Goal: Task Accomplishment & Management: Manage account settings

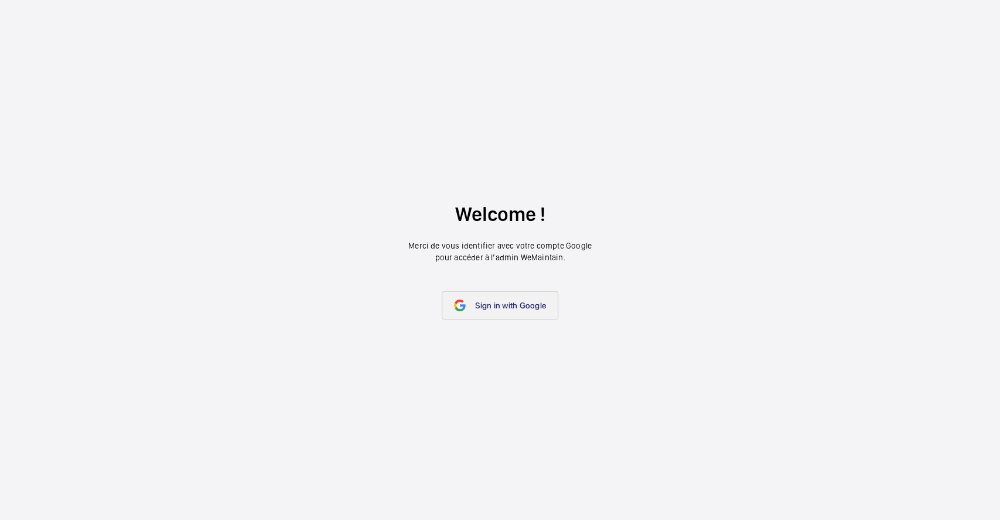
click at [480, 311] on link "Sign in with Google" at bounding box center [500, 305] width 117 height 28
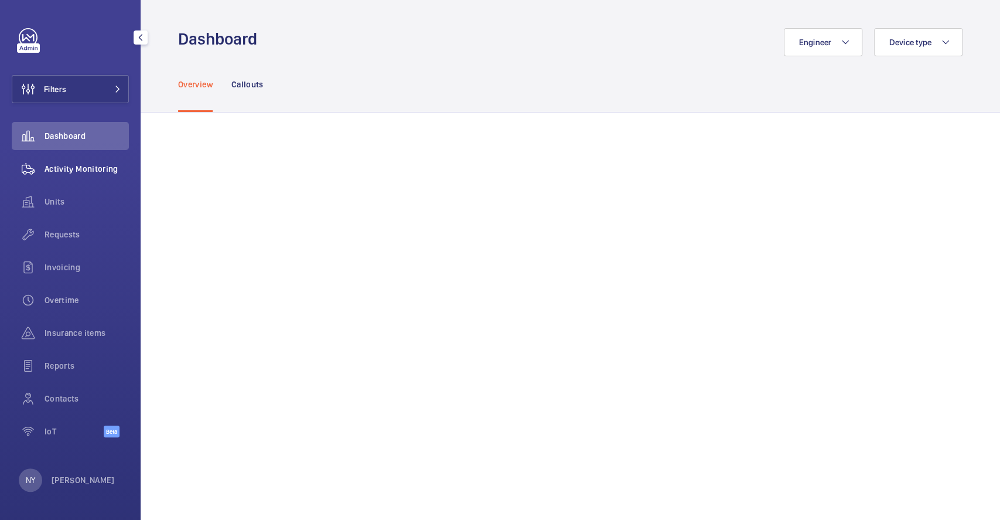
click at [56, 170] on span "Activity Monitoring" at bounding box center [87, 169] width 84 height 12
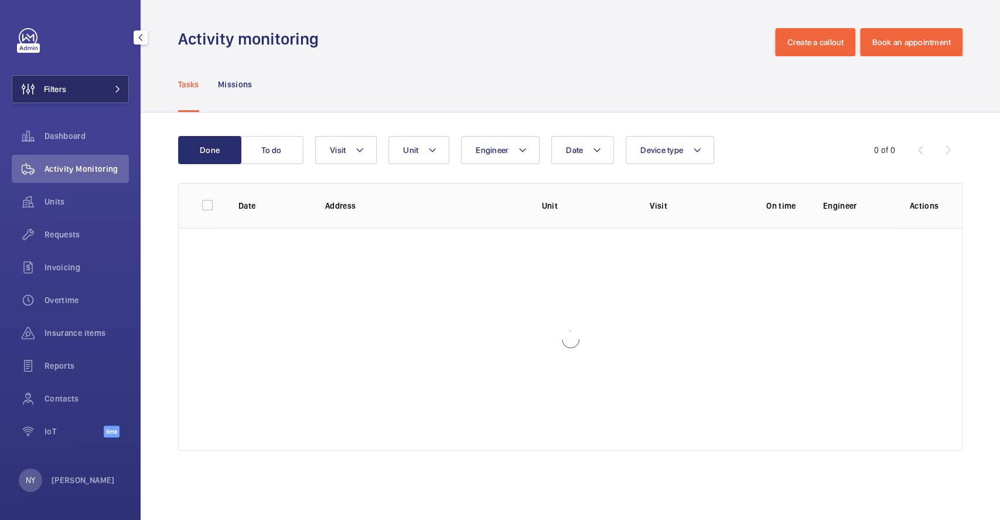
click at [80, 84] on button "Filters" at bounding box center [70, 89] width 117 height 28
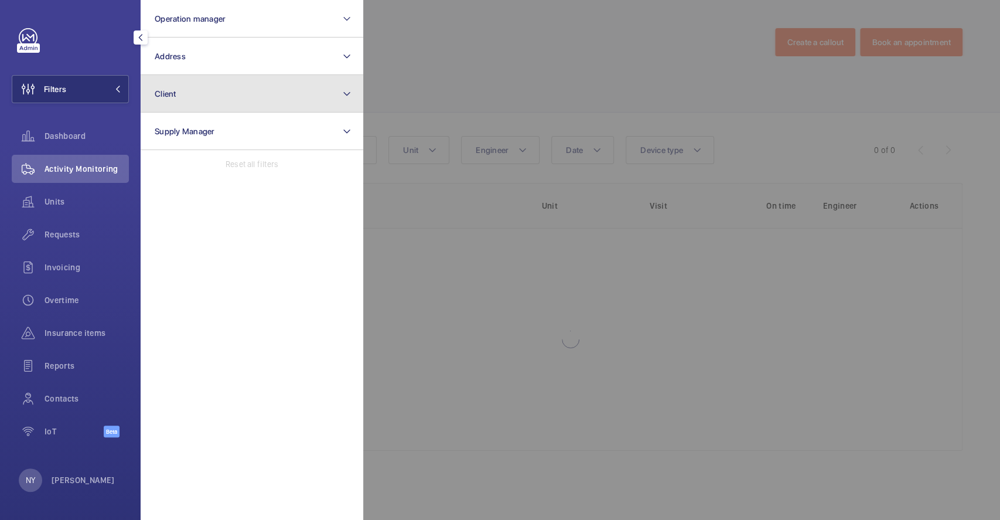
click at [209, 97] on button "Client" at bounding box center [252, 94] width 223 height 38
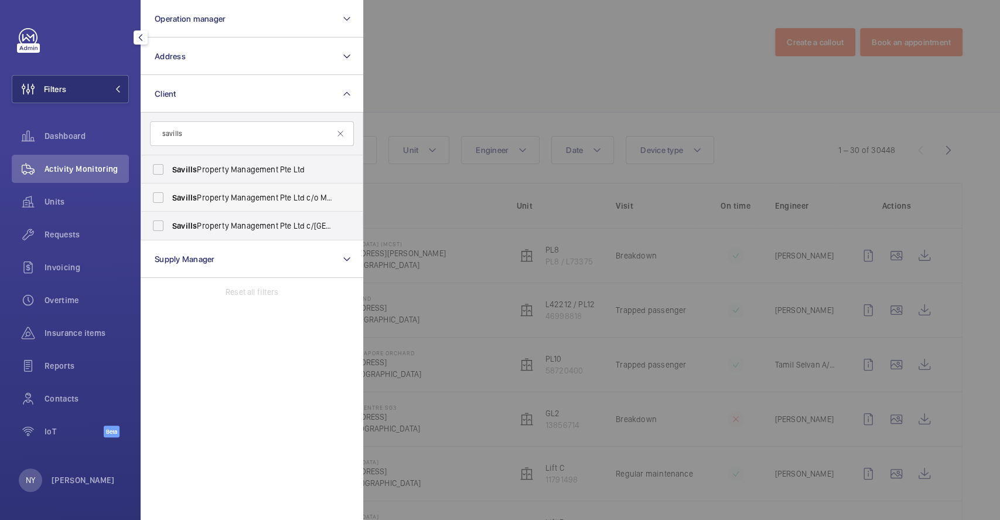
type input "savills"
click at [216, 195] on span "Savills Property Management Pte Ltd c/o Ministry of Foreign Affairs" at bounding box center [252, 198] width 161 height 12
click at [170, 195] on input "Savills Property Management Pte Ltd c/o Ministry of Foreign Affairs" at bounding box center [158, 197] width 23 height 23
checkbox input "true"
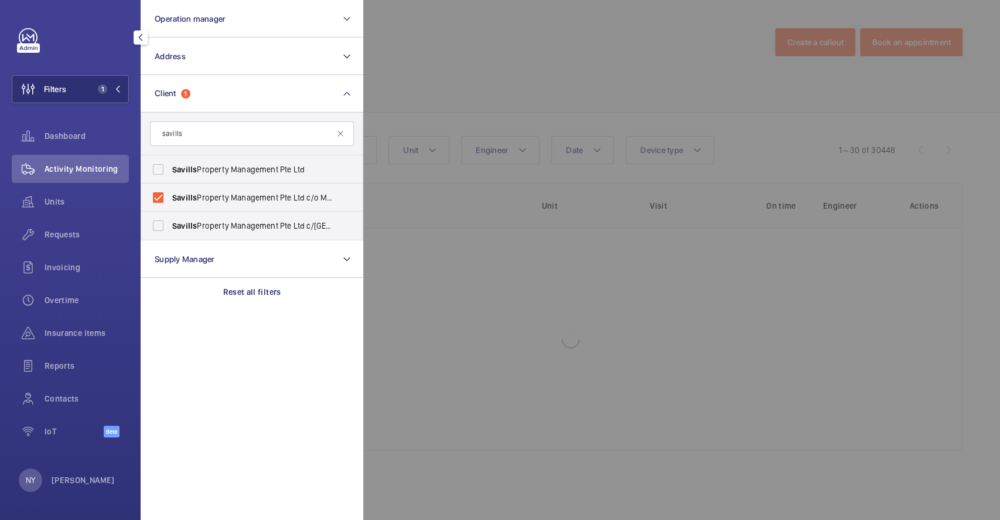
drag, startPoint x: 517, startPoint y: 21, endPoint x: 492, endPoint y: 32, distance: 26.8
click at [516, 22] on div at bounding box center [863, 260] width 1000 height 520
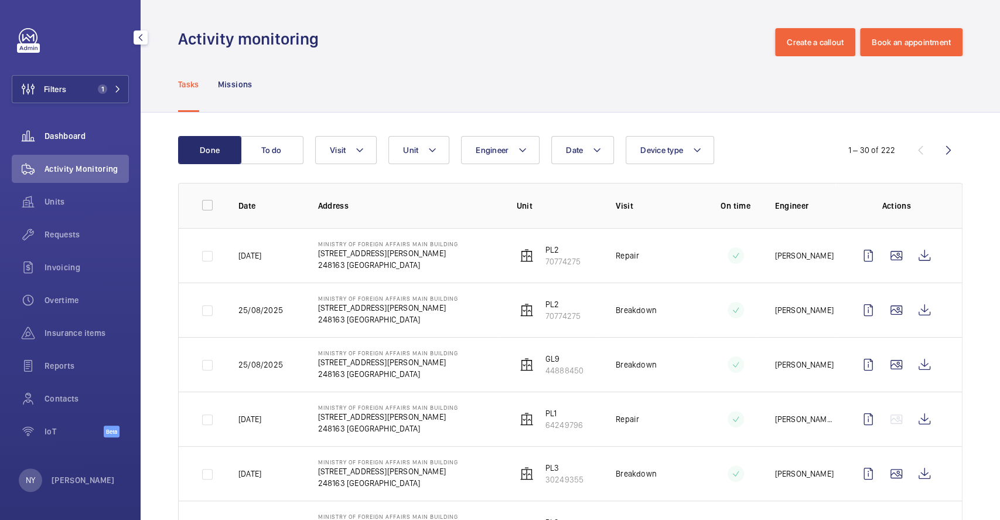
click at [40, 134] on wm-front-icon-button at bounding box center [28, 136] width 33 height 28
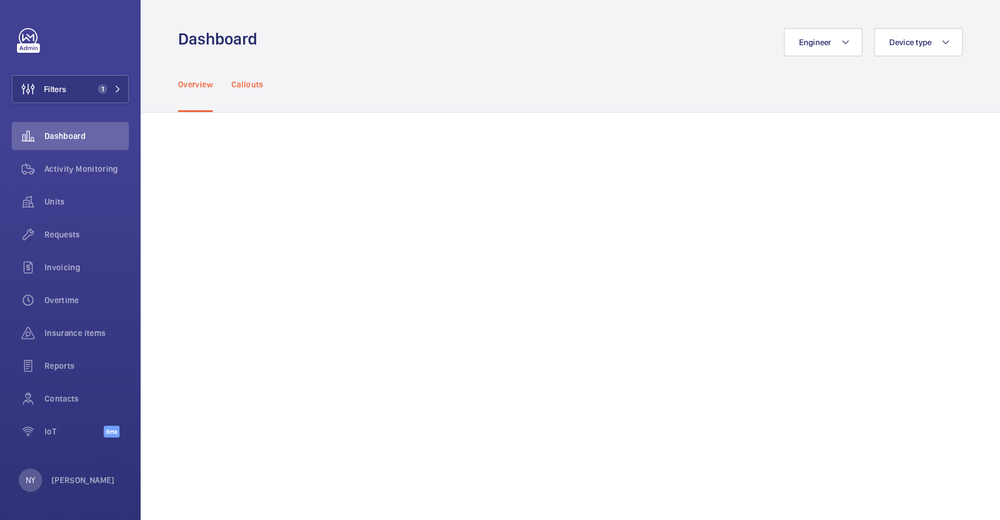
click at [244, 82] on p "Callouts" at bounding box center [247, 85] width 32 height 12
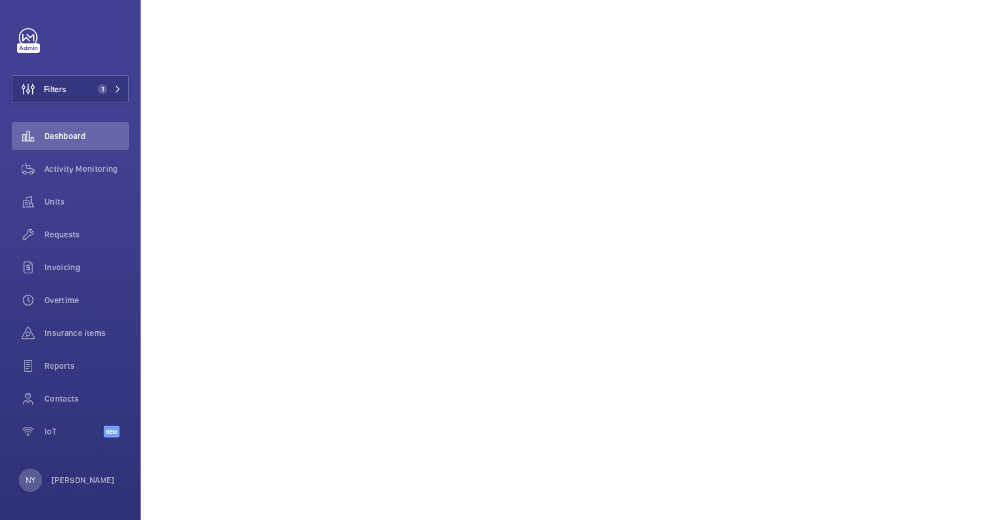
scroll to position [720, 0]
click at [59, 482] on p "[PERSON_NAME]" at bounding box center [83, 480] width 63 height 12
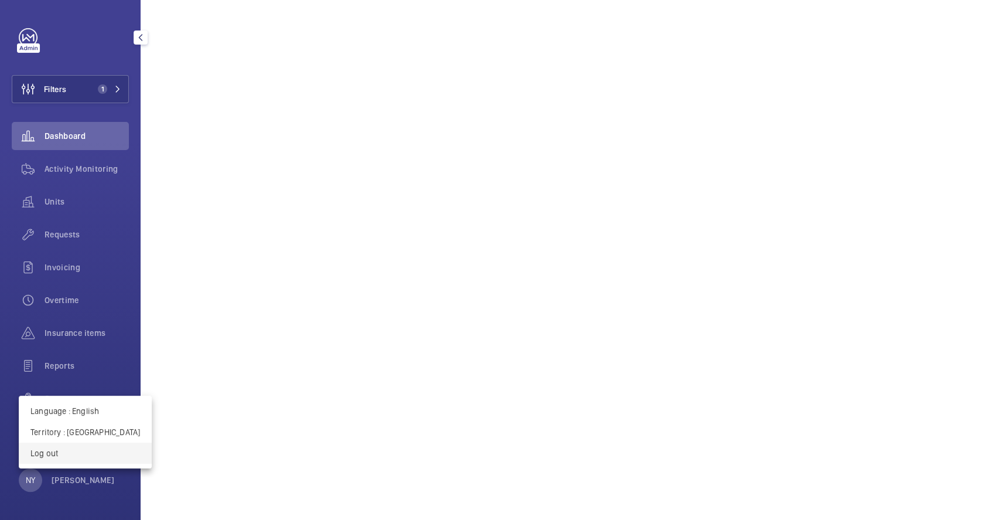
click at [73, 449] on p "Log out" at bounding box center [85, 453] width 110 height 12
